Goal: Task Accomplishment & Management: Use online tool/utility

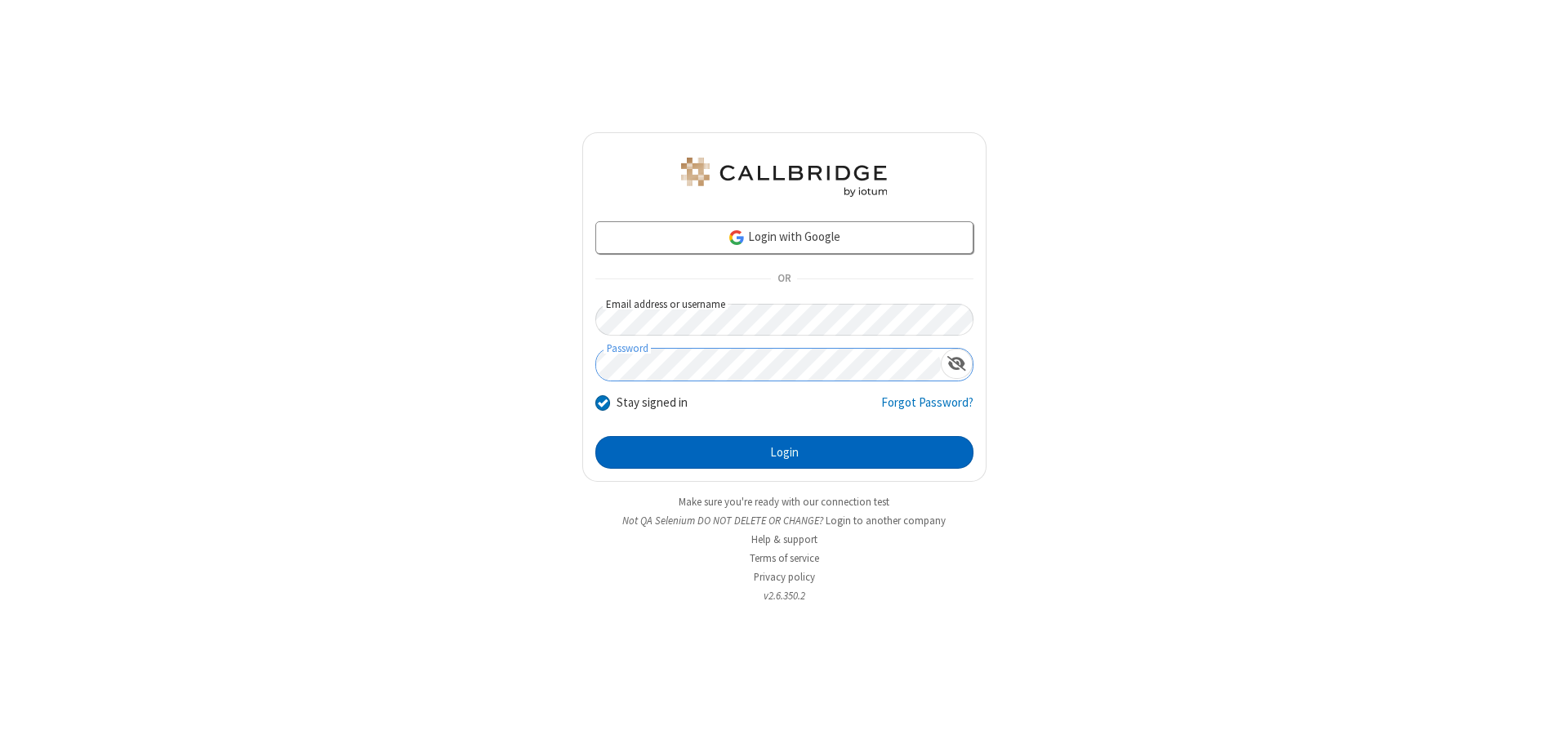
click at [784, 453] on button "Login" at bounding box center [784, 453] width 378 height 33
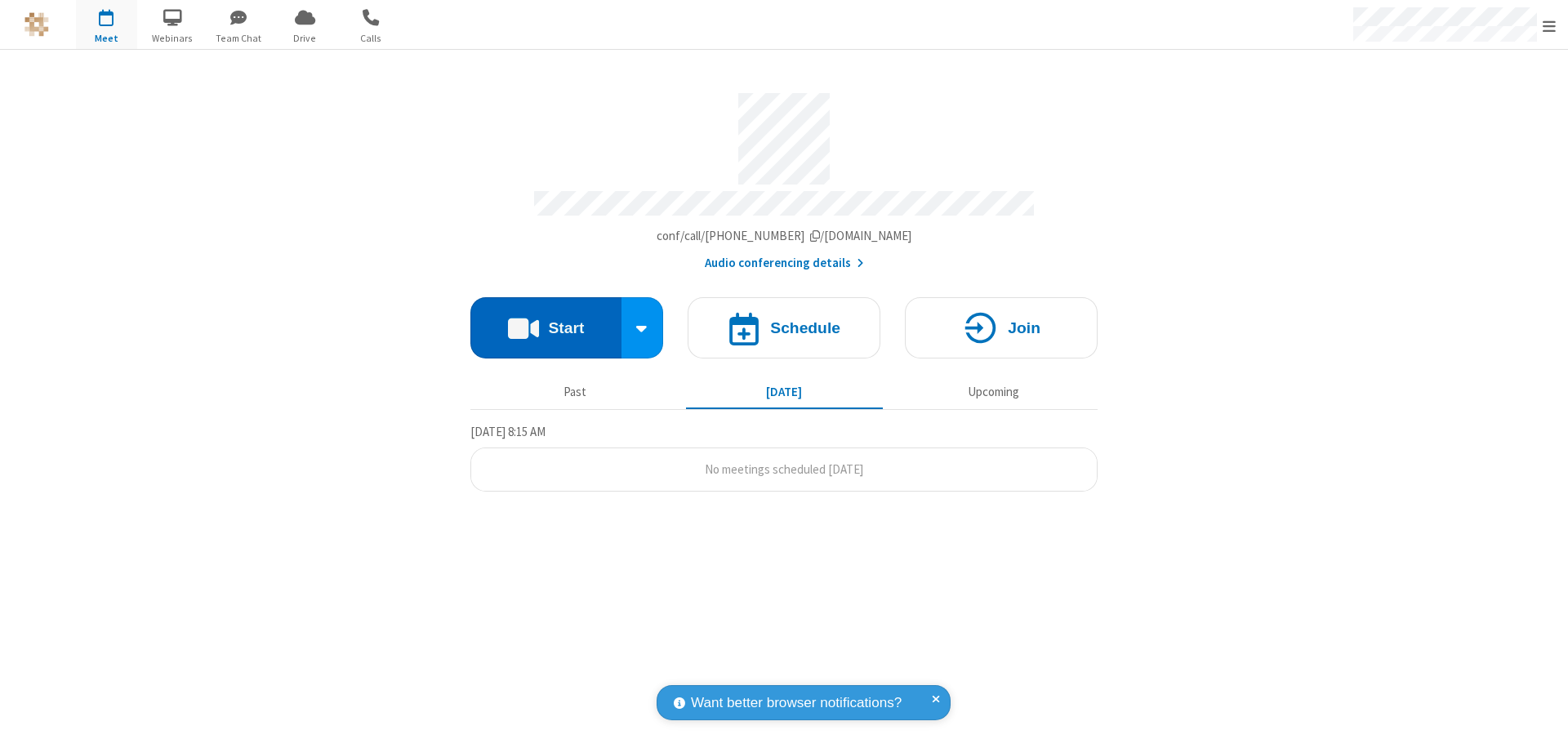
click at [546, 320] on button "Start" at bounding box center [545, 328] width 151 height 62
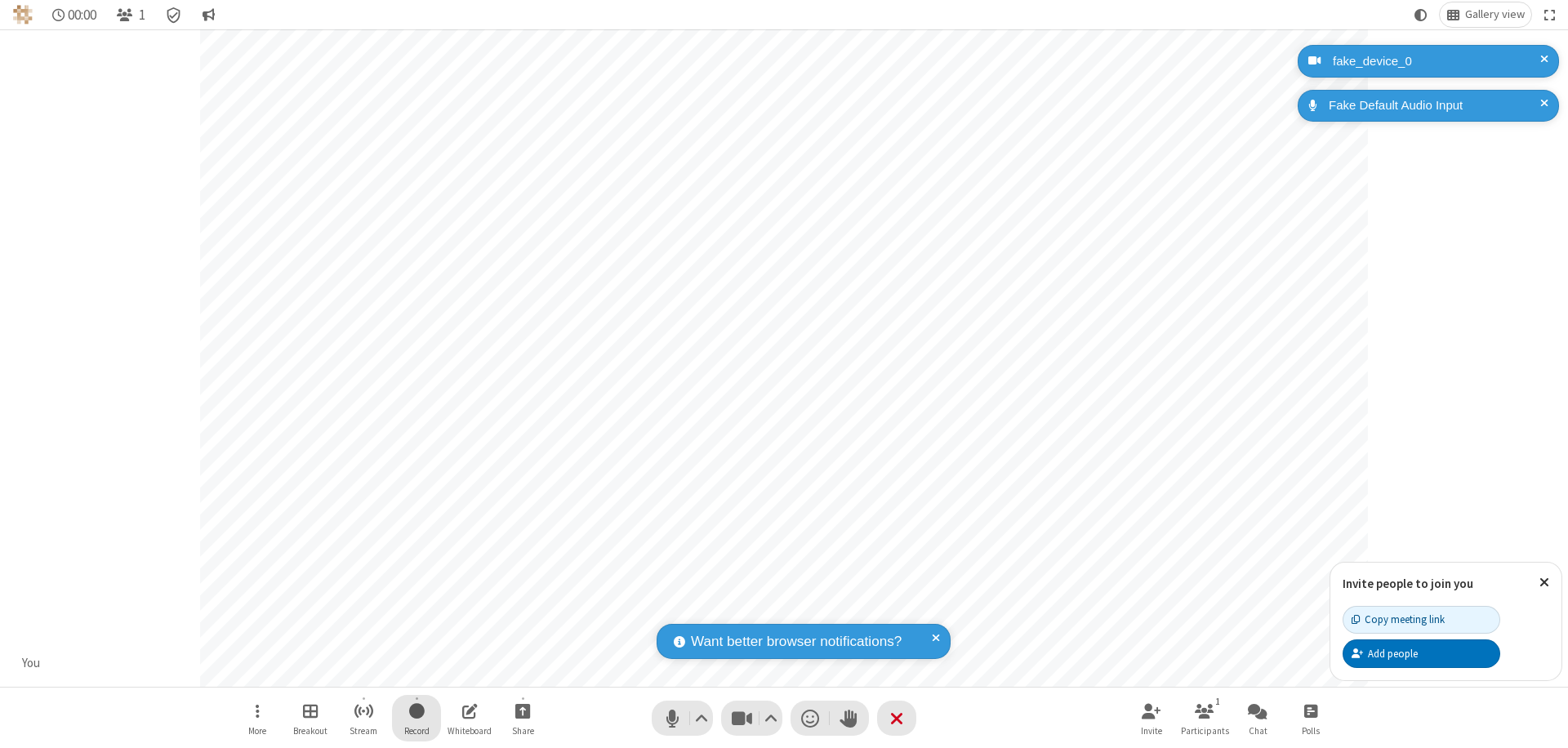
click at [416, 718] on span "Start recording" at bounding box center [417, 711] width 15 height 20
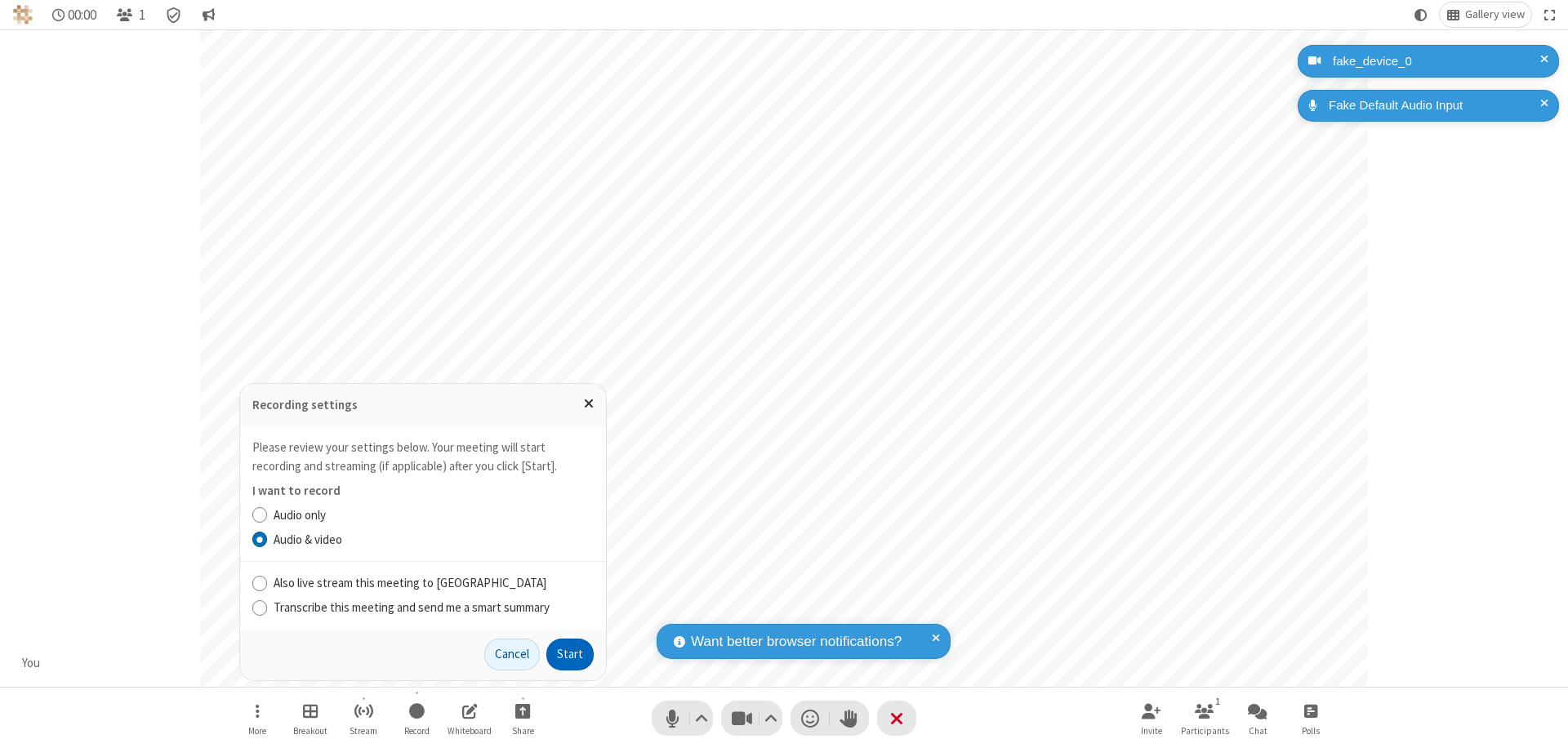
click at [570, 655] on button "Start" at bounding box center [569, 655] width 47 height 33
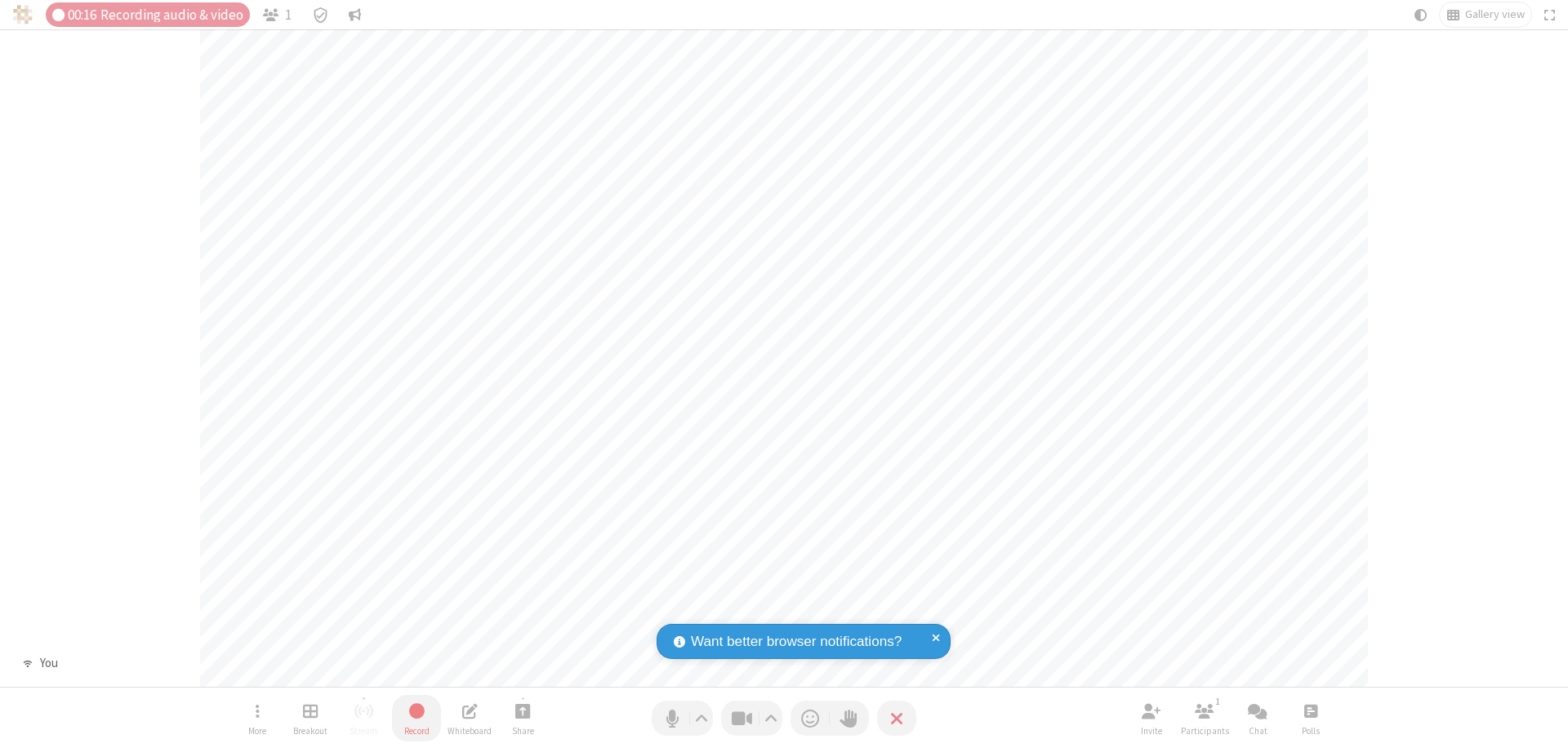
click at [416, 718] on span "Stop recording" at bounding box center [417, 711] width 19 height 20
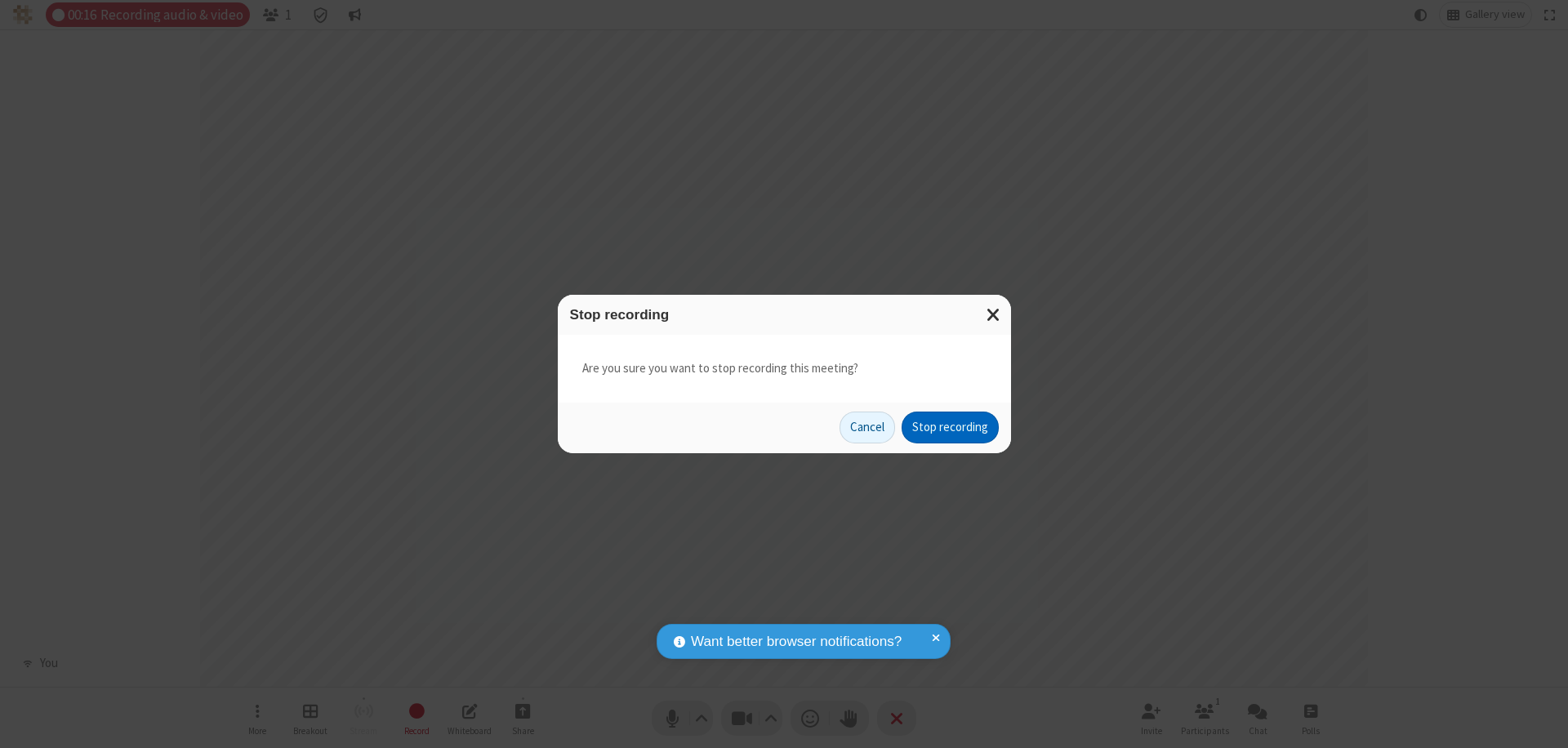
click at [950, 427] on button "Stop recording" at bounding box center [950, 428] width 97 height 33
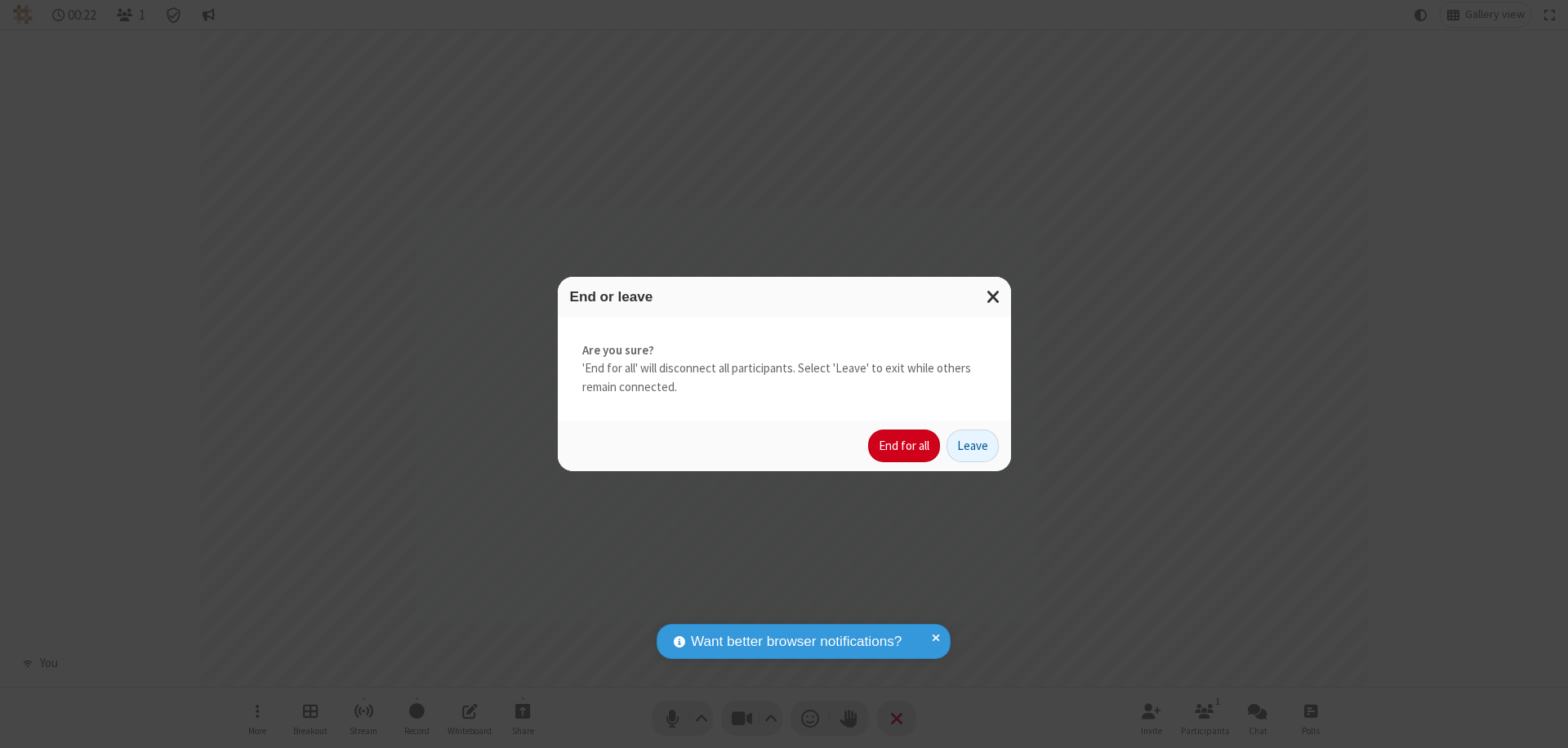
click at [905, 446] on button "End for all" at bounding box center [904, 446] width 72 height 33
